Goal: Task Accomplishment & Management: Use online tool/utility

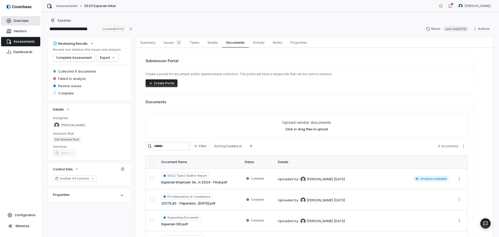
click at [17, 20] on span "Overview" at bounding box center [21, 21] width 15 height 4
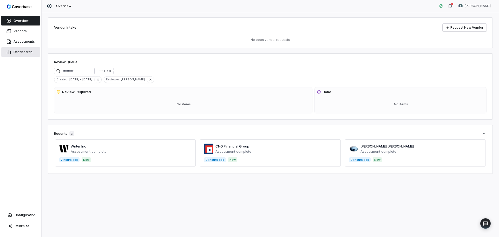
click at [22, 52] on span "Dashboards" at bounding box center [23, 52] width 19 height 4
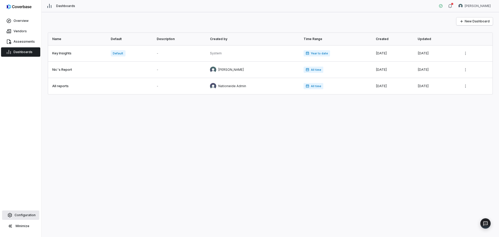
click at [22, 218] on link "Configuration" at bounding box center [20, 214] width 37 height 9
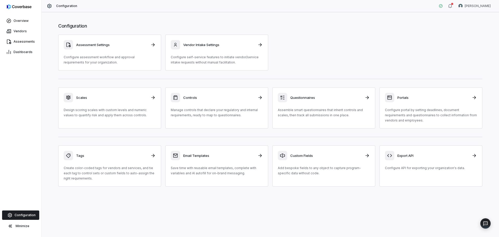
click at [322, 42] on div "Assessment Settings Configure assessment workflow and approval requirements for…" at bounding box center [270, 53] width 424 height 36
click at [306, 56] on div "Assessment Settings Configure assessment workflow and approval requirements for…" at bounding box center [270, 53] width 424 height 36
click at [214, 106] on div "Controls Manage controls that declare your regulatory and internal requirements…" at bounding box center [217, 105] width 92 height 25
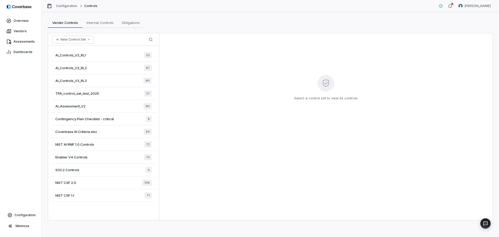
click at [107, 82] on div "AI_Controls_V3_RL3 90" at bounding box center [103, 80] width 105 height 13
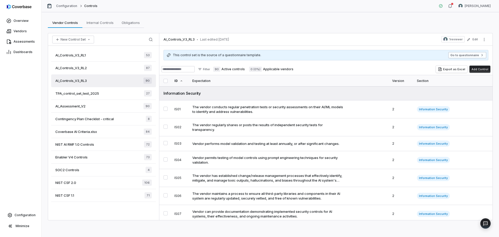
click at [456, 56] on button "Go to questionnaire" at bounding box center [467, 55] width 38 height 6
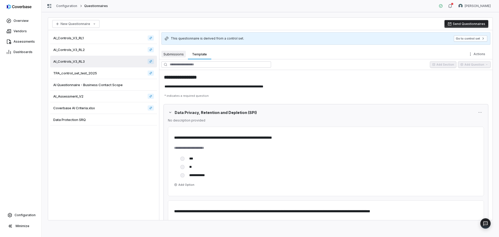
click at [177, 54] on span "Submissions" at bounding box center [173, 54] width 24 height 7
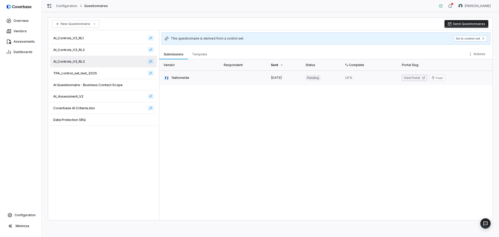
click at [412, 77] on button "View Portal" at bounding box center [414, 78] width 25 height 6
click at [20, 39] on link "Assessments" at bounding box center [20, 41] width 39 height 9
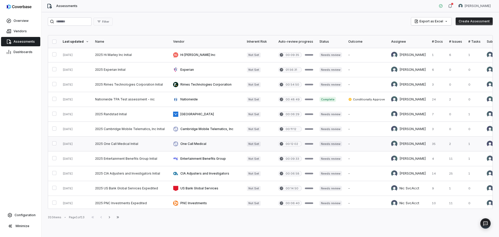
scroll to position [130, 0]
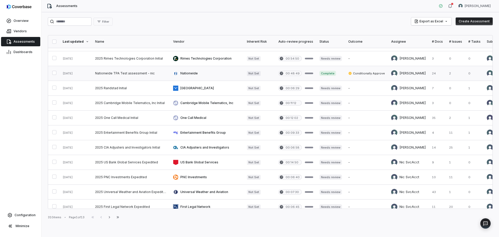
click at [137, 74] on link at bounding box center [131, 73] width 78 height 15
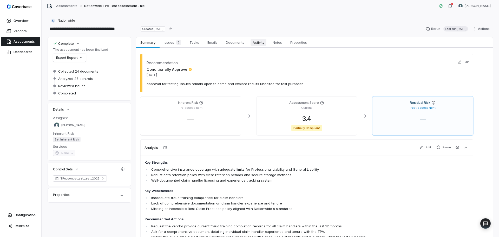
click at [257, 45] on span "Activity" at bounding box center [258, 42] width 16 height 7
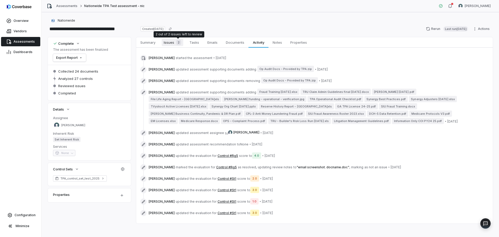
click at [175, 44] on div "2" at bounding box center [177, 42] width 7 height 5
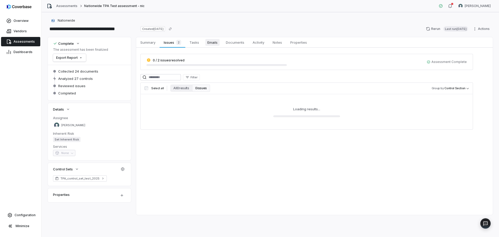
click at [210, 43] on span "Emails" at bounding box center [212, 42] width 14 height 7
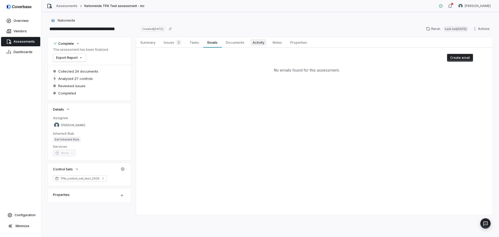
click at [256, 42] on span "Activity" at bounding box center [258, 42] width 16 height 7
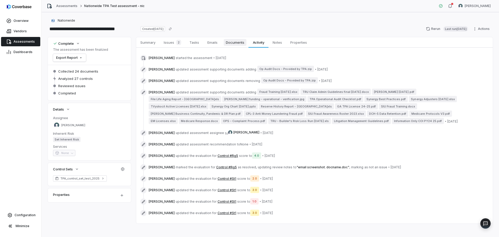
click at [239, 43] on span "Documents" at bounding box center [235, 42] width 23 height 7
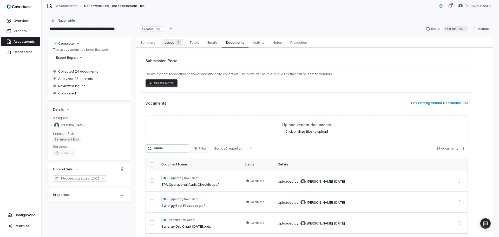
click at [170, 43] on span "Issues 2" at bounding box center [173, 42] width 22 height 7
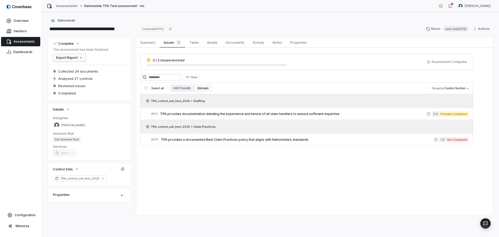
click at [80, 58] on html "**********" at bounding box center [249, 118] width 499 height 237
click at [228, 10] on html "**********" at bounding box center [249, 118] width 499 height 237
click at [227, 117] on link "# St1 TPA provides documentation detailing the experience and tenure of all cla…" at bounding box center [310, 114] width 318 height 12
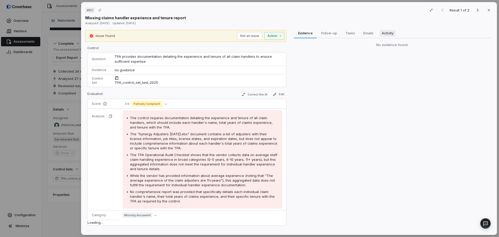
click at [385, 33] on span "Activity" at bounding box center [388, 33] width 16 height 7
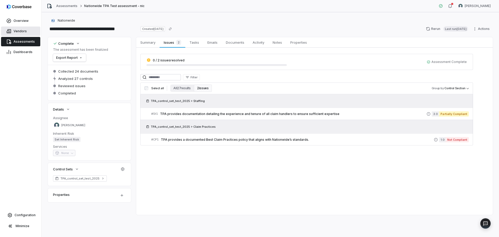
click at [23, 30] on span "Vendors" at bounding box center [20, 31] width 13 height 4
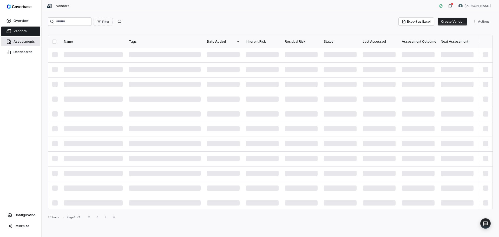
click at [21, 39] on link "Assessments" at bounding box center [20, 41] width 39 height 9
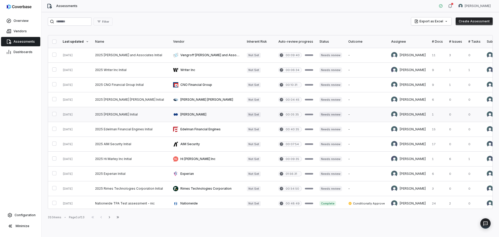
click at [180, 114] on link at bounding box center [207, 114] width 74 height 15
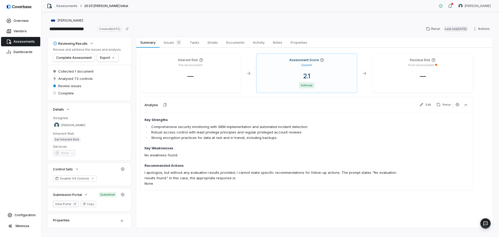
click at [28, 41] on span "Assessments" at bounding box center [24, 41] width 21 height 4
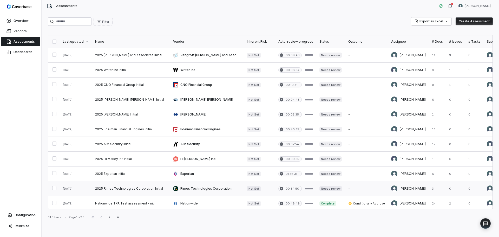
scroll to position [26, 0]
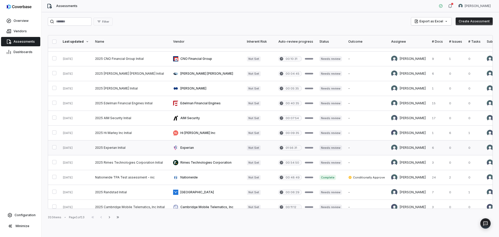
click at [189, 145] on link at bounding box center [207, 147] width 74 height 15
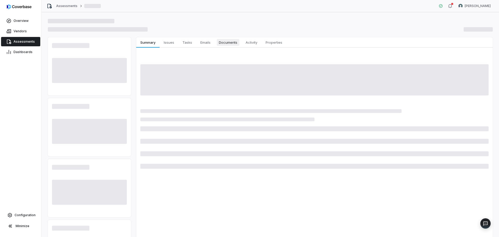
click at [232, 42] on span "Documents" at bounding box center [228, 42] width 23 height 7
click at [254, 38] on button "Activity Activity" at bounding box center [251, 42] width 20 height 10
click at [254, 43] on span "Activity" at bounding box center [251, 42] width 16 height 7
click at [256, 42] on span "Activity" at bounding box center [251, 42] width 16 height 7
click at [252, 47] on button "Activity Activity" at bounding box center [251, 42] width 20 height 10
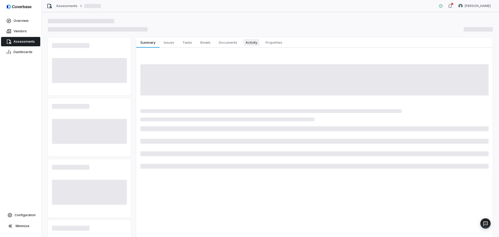
click at [252, 47] on button "Activity Activity" at bounding box center [251, 42] width 20 height 10
click at [253, 44] on span "Activity" at bounding box center [251, 42] width 16 height 7
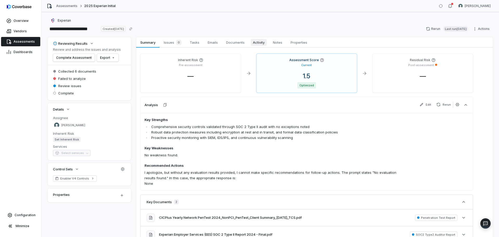
click at [253, 44] on span "Activity" at bounding box center [259, 42] width 16 height 7
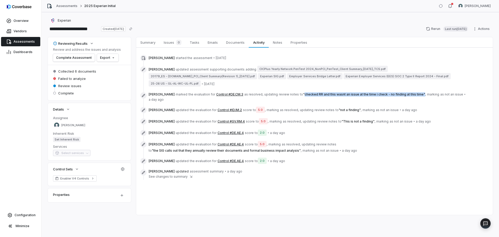
drag, startPoint x: 297, startPoint y: 94, endPoint x: 414, endPoint y: 96, distance: 116.7
click at [414, 96] on span "" checked RR and this wasnt an issue at the time i check - no finding at this t…" at bounding box center [364, 94] width 122 height 4
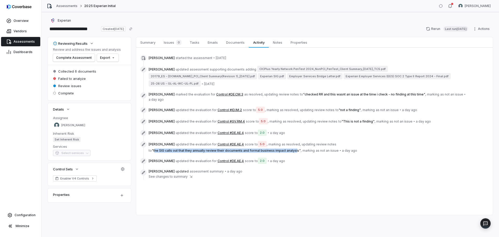
drag, startPoint x: 187, startPoint y: 148, endPoint x: 299, endPoint y: 146, distance: 111.8
click at [296, 148] on span "" the SIG calls out that they annually review their documents and formal busine…" at bounding box center [226, 150] width 149 height 4
click at [281, 148] on span "" the SIG calls out that they annually review their documents and formal busine…" at bounding box center [226, 150] width 149 height 4
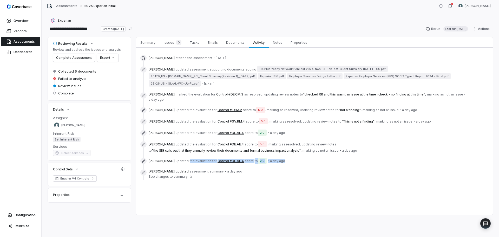
drag, startPoint x: 285, startPoint y: 159, endPoint x: 183, endPoint y: 156, distance: 102.1
click at [183, 158] on div "Brittany Durbin updated the evaluation for Control #DE.AE.4 score to 2.0 • a da…" at bounding box center [311, 161] width 324 height 6
click at [179, 159] on span "updated" at bounding box center [182, 161] width 13 height 4
click at [176, 176] on div "Brittany Durbin updated assessment summary • a day ago See changes to summary ⇲" at bounding box center [311, 177] width 324 height 16
click at [177, 174] on span "See changes to summary" at bounding box center [168, 176] width 39 height 4
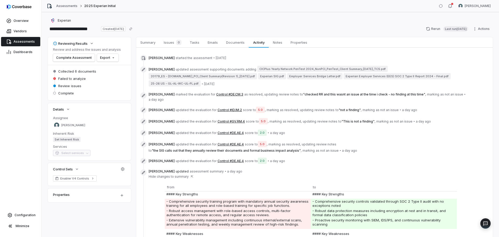
scroll to position [78, 0]
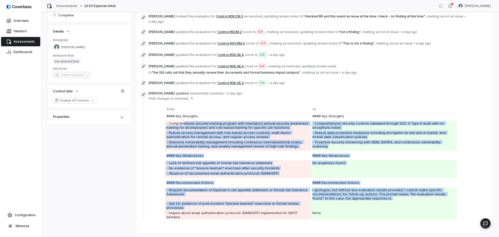
drag, startPoint x: 184, startPoint y: 119, endPoint x: 351, endPoint y: 201, distance: 185.7
click at [358, 208] on tbody "#### Key Strengths #### Key Strengths - Comprehensive security training program…" at bounding box center [311, 166] width 292 height 106
click at [348, 201] on td at bounding box center [384, 205] width 146 height 9
click at [328, 124] on td "- Comprehensive security controls validated through SOC 2 Type II audit with no…" at bounding box center [384, 125] width 146 height 9
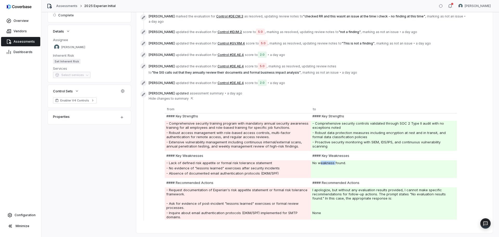
drag, startPoint x: 335, startPoint y: 161, endPoint x: 338, endPoint y: 176, distance: 15.5
click at [351, 162] on tbody "#### Key Strengths #### Key Strengths - Comprehensive security training program…" at bounding box center [311, 166] width 292 height 106
drag, startPoint x: 359, startPoint y: 188, endPoint x: 392, endPoint y: 186, distance: 33.1
click at [392, 187] on td "I apologize, but without any evaluation results provided, I cannot make specifi…" at bounding box center [384, 194] width 146 height 14
drag, startPoint x: 340, startPoint y: 192, endPoint x: 376, endPoint y: 191, distance: 35.9
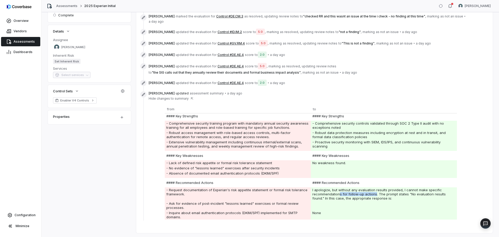
click at [376, 191] on td "I apologize, but without any evaluation results provided, I cannot make specifi…" at bounding box center [384, 194] width 146 height 14
click at [363, 190] on td "I apologize, but without any evaluation results provided, I cannot make specifi…" at bounding box center [384, 194] width 146 height 14
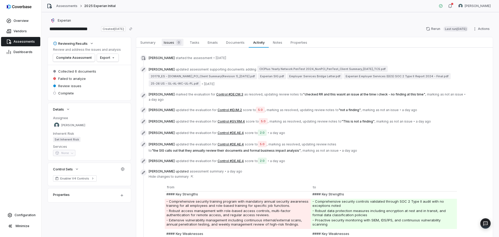
click at [173, 42] on span "Issues 0" at bounding box center [173, 42] width 22 height 7
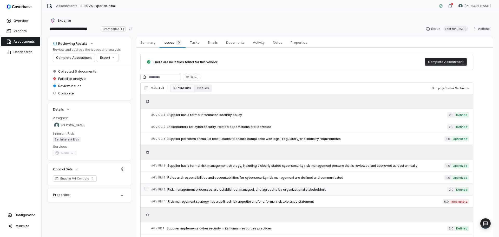
scroll to position [52, 0]
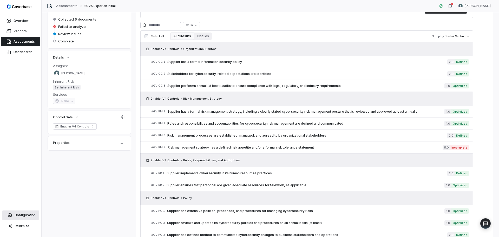
click at [16, 214] on span "Configuration" at bounding box center [25, 215] width 21 height 4
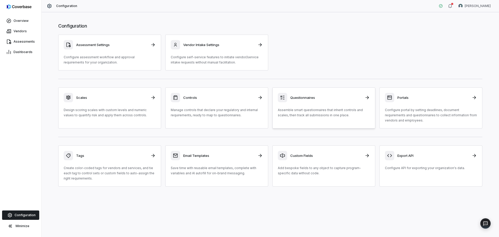
click at [322, 110] on p "Assemble smart questionnaires that inherit controls and scales, then track all …" at bounding box center [324, 112] width 92 height 10
click at [307, 109] on p "Assemble smart questionnaires that inherit controls and scales, then track all …" at bounding box center [324, 112] width 92 height 10
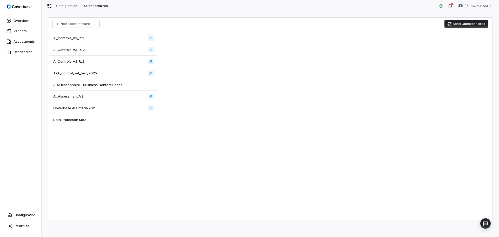
click at [83, 61] on span "AI_Controls_V3_RL3" at bounding box center [68, 61] width 31 height 5
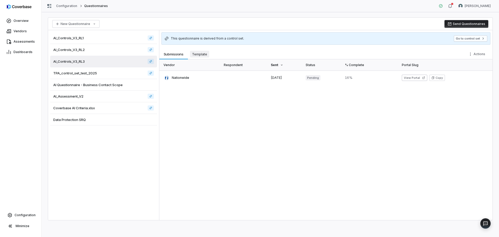
click at [203, 54] on span "Template" at bounding box center [199, 54] width 19 height 7
click at [201, 54] on span "Template" at bounding box center [199, 54] width 19 height 7
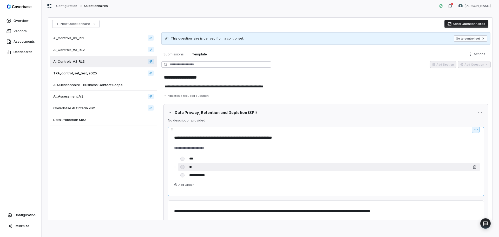
scroll to position [52, 0]
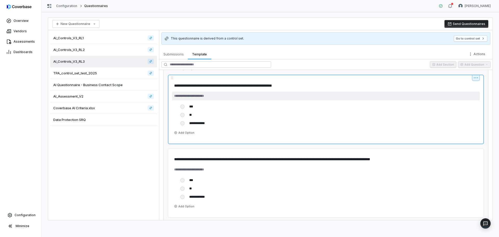
click at [193, 96] on textarea at bounding box center [326, 95] width 308 height 9
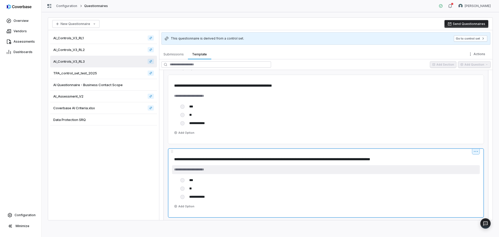
click at [228, 171] on textarea at bounding box center [326, 169] width 308 height 9
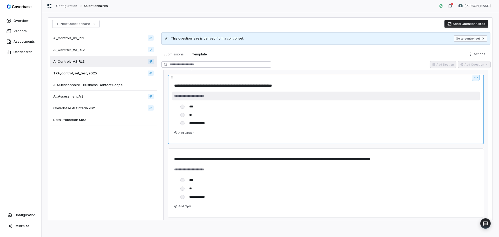
click at [238, 93] on textarea at bounding box center [326, 95] width 308 height 9
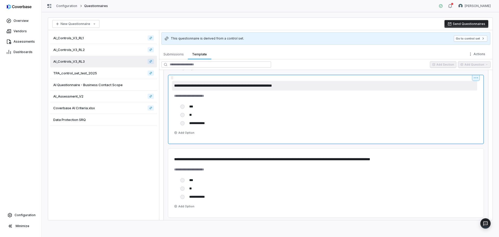
drag, startPoint x: 187, startPoint y: 86, endPoint x: 336, endPoint y: 89, distance: 149.7
click at [328, 89] on textarea "**********" at bounding box center [324, 86] width 305 height 10
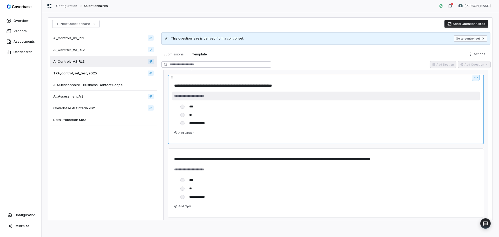
click at [275, 95] on textarea at bounding box center [326, 95] width 308 height 9
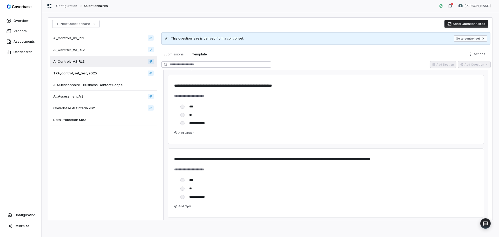
click at [453, 27] on button "Send Questionnaires" at bounding box center [466, 24] width 44 height 8
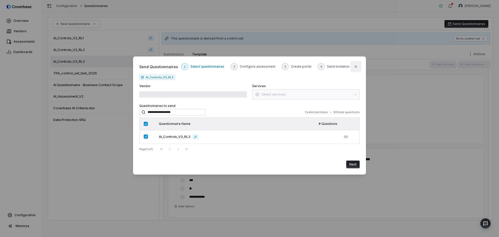
click at [357, 65] on icon "button" at bounding box center [356, 66] width 4 height 4
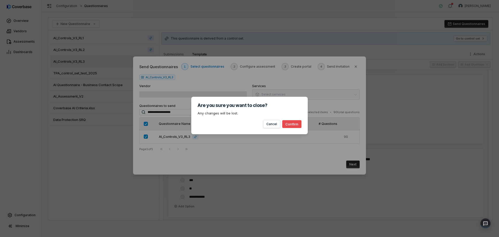
click at [289, 125] on button "Confirm" at bounding box center [291, 124] width 19 height 8
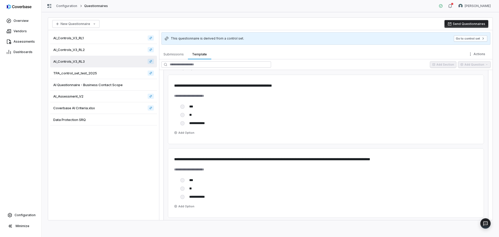
click at [91, 47] on div "AI_Controls_V3_RL2" at bounding box center [103, 50] width 107 height 12
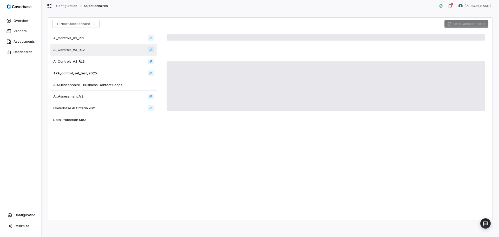
click at [77, 40] on div "AI_Controls_V3_RL1" at bounding box center [103, 38] width 107 height 12
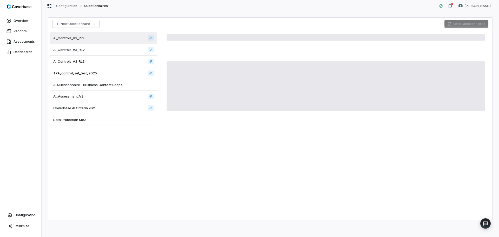
click at [85, 49] on span "AI_Controls_V3_RL2" at bounding box center [68, 49] width 31 height 5
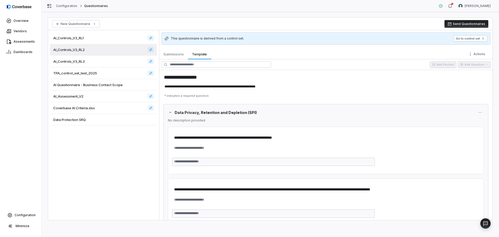
click at [90, 58] on div "AI_Controls_V3_RL3" at bounding box center [103, 62] width 107 height 12
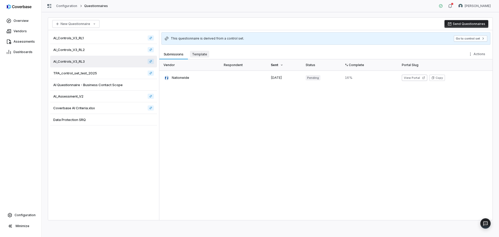
click at [195, 52] on span "Template" at bounding box center [199, 54] width 19 height 7
type textarea "*"
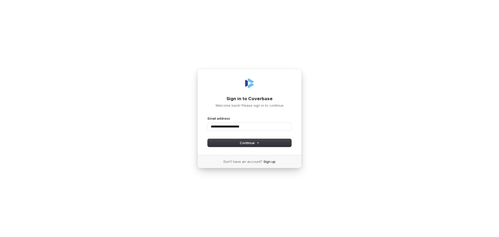
click at [208, 116] on button "submit" at bounding box center [208, 116] width 0 height 0
type input "**********"
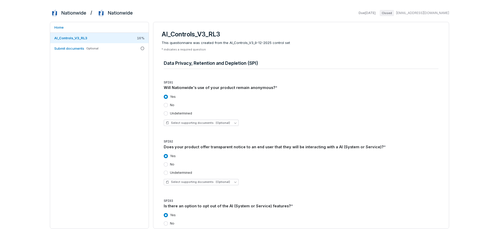
drag, startPoint x: 169, startPoint y: 61, endPoint x: 277, endPoint y: 63, distance: 108.6
click at [277, 63] on h4 "Data Privacy, Retention and Depletion (SPI)" at bounding box center [301, 63] width 275 height 7
click at [273, 62] on h4 "Data Privacy, Retention and Depletion (SPI)" at bounding box center [301, 63] width 275 height 7
drag, startPoint x: 203, startPoint y: 89, endPoint x: 282, endPoint y: 89, distance: 78.7
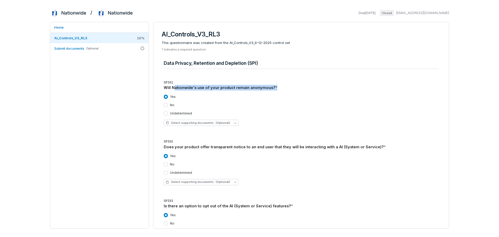
click at [282, 89] on div "Will Nationwide's use of your product remain anonymous? *" at bounding box center [301, 88] width 275 height 6
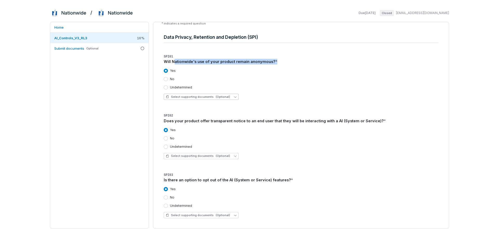
click at [220, 95] on span "(Optional)" at bounding box center [223, 97] width 14 height 4
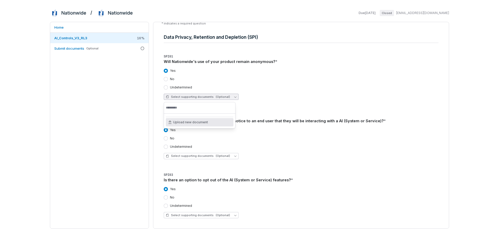
click at [216, 96] on span "(Optional)" at bounding box center [223, 97] width 14 height 4
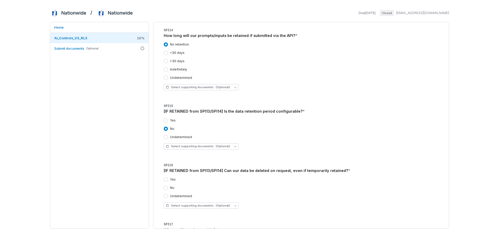
scroll to position [883, 0]
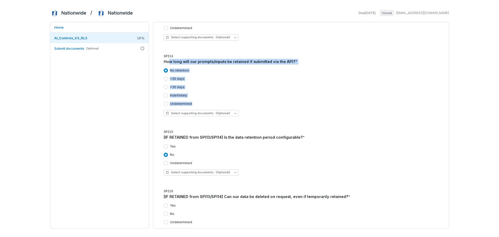
drag, startPoint x: 186, startPoint y: 64, endPoint x: 289, endPoint y: 106, distance: 112.1
click at [289, 106] on div "SPI14 How long will our prompts/inputs be retained if submitted via the API? * …" at bounding box center [301, 87] width 275 height 68
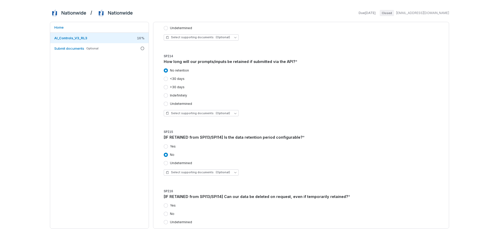
click at [269, 115] on div "Select supporting documents (Optional)" at bounding box center [301, 113] width 275 height 6
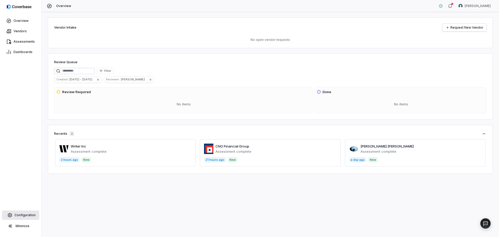
click at [26, 216] on span "Configuration" at bounding box center [25, 215] width 21 height 4
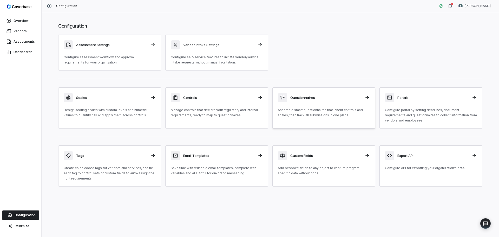
click at [314, 113] on p "Assemble smart questionnaires that inherit controls and scales, then track all …" at bounding box center [324, 112] width 92 height 10
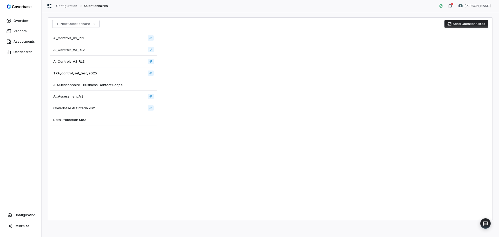
click at [85, 117] on span "Data Protection SRQ" at bounding box center [69, 119] width 32 height 5
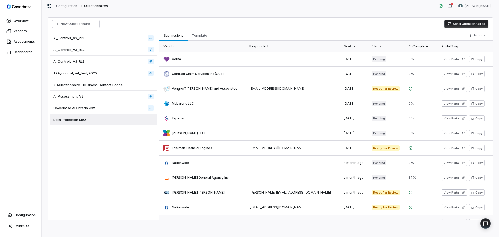
scroll to position [83, 0]
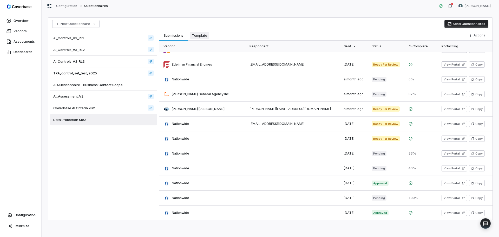
click at [196, 32] on span "Template" at bounding box center [199, 35] width 19 height 7
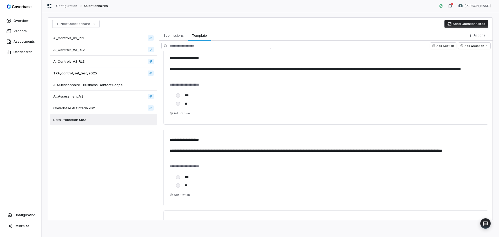
scroll to position [1689, 0]
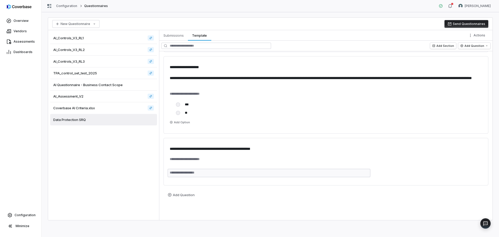
type textarea "*"
